Goal: Task Accomplishment & Management: Complete application form

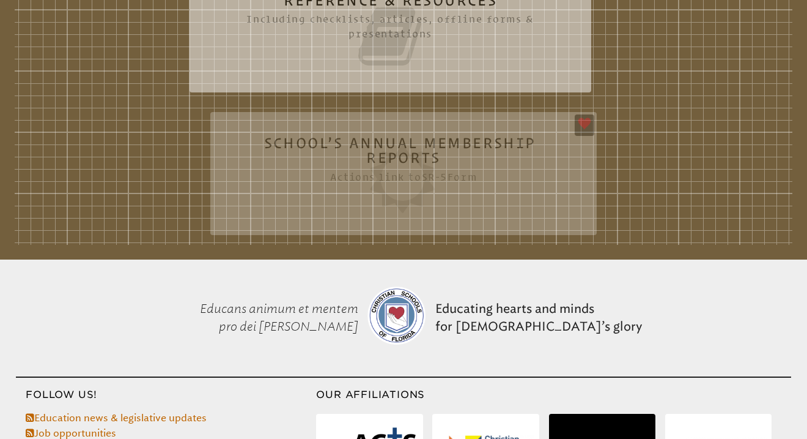
scroll to position [446, 0]
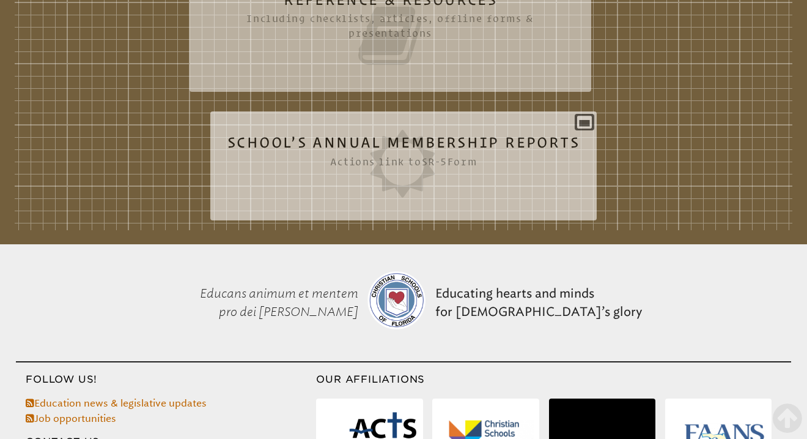
click at [440, 147] on icon at bounding box center [404, 164] width 352 height 68
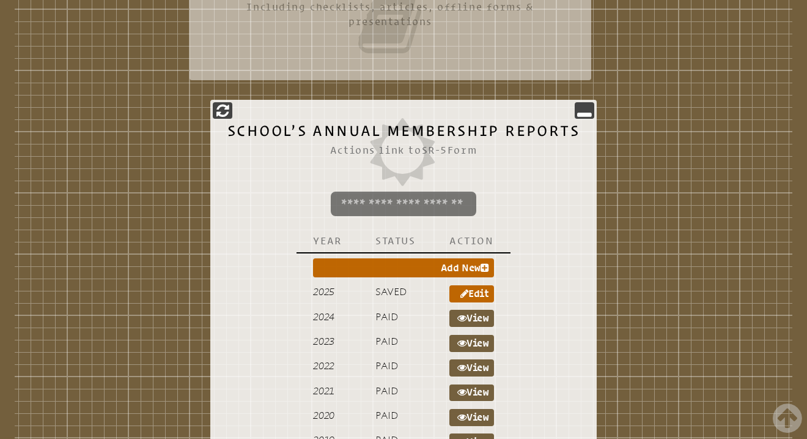
scroll to position [458, 0]
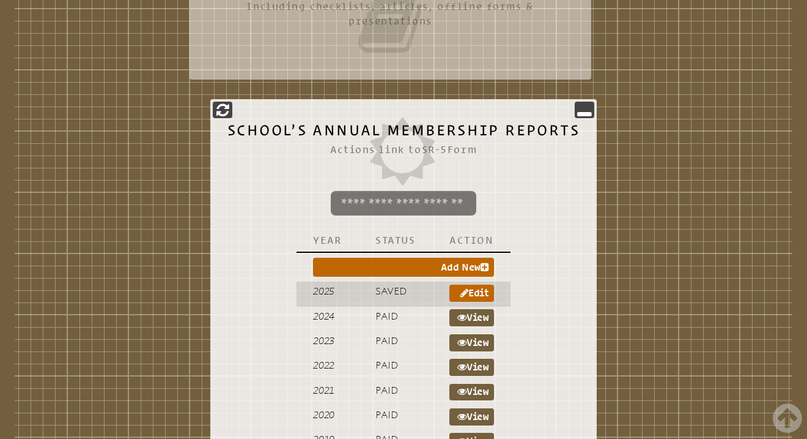
click at [387, 290] on span "Saved" at bounding box center [391, 291] width 31 height 12
click at [466, 295] on link "Edit" at bounding box center [472, 292] width 45 height 17
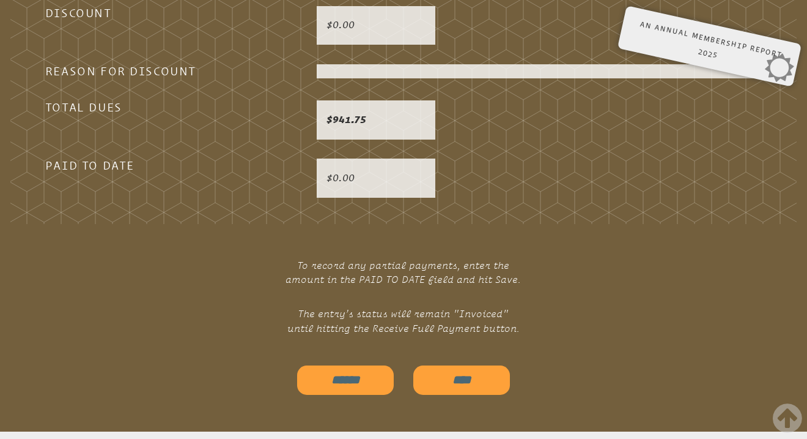
scroll to position [3913, 0]
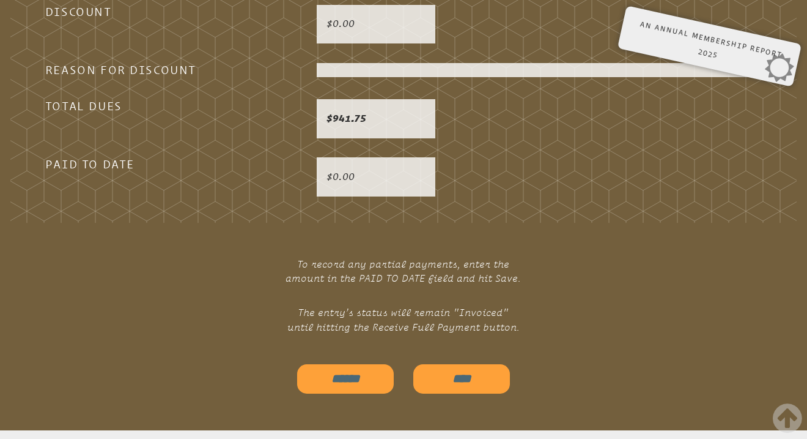
click at [371, 364] on input "******" at bounding box center [345, 378] width 97 height 29
type input "**********"
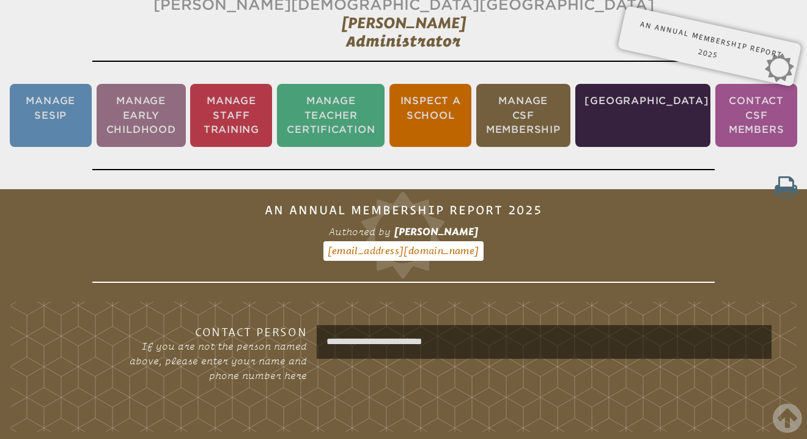
scroll to position [0, 0]
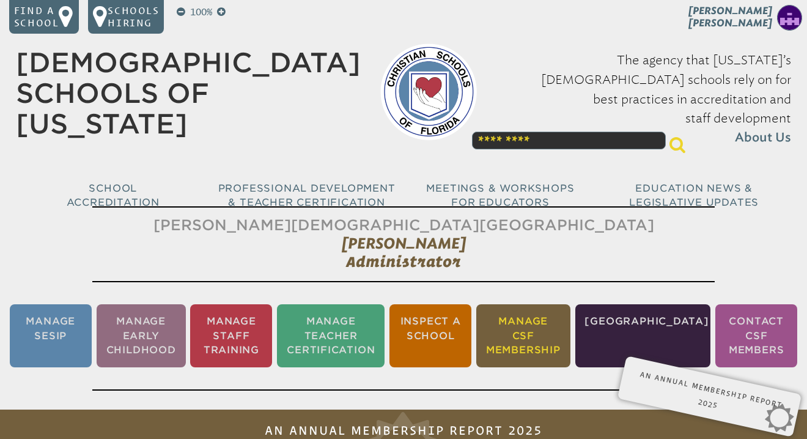
click at [571, 341] on li "Manage CSF Membership" at bounding box center [523, 335] width 94 height 63
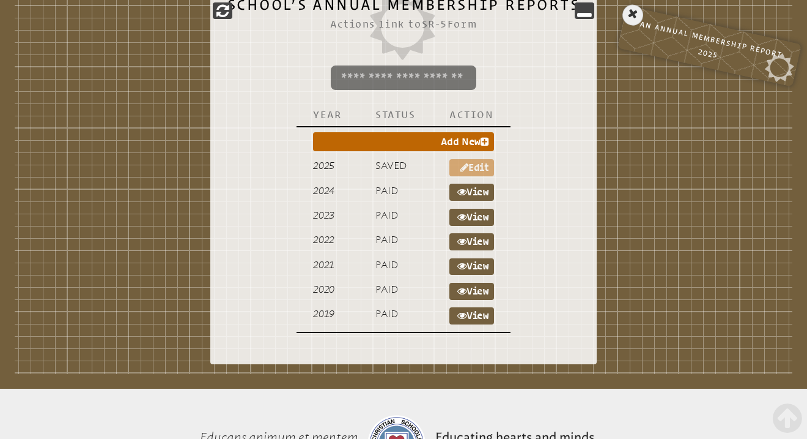
scroll to position [574, 0]
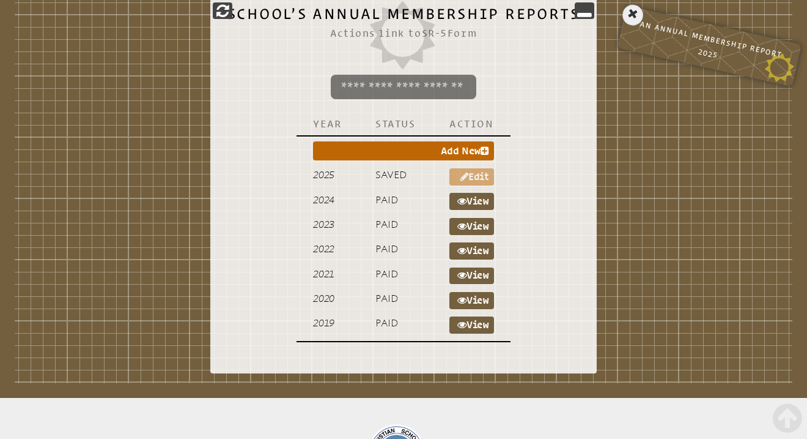
click at [778, 67] on p "An Annual Membership Report 2025 Form SR-5" at bounding box center [709, 46] width 167 height 64
